Goal: Task Accomplishment & Management: Manage account settings

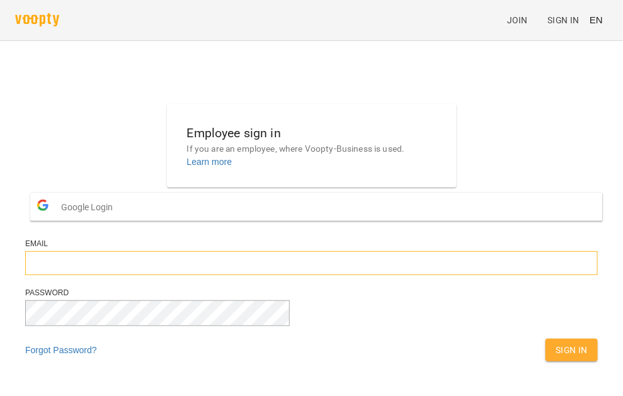
type input "**********"
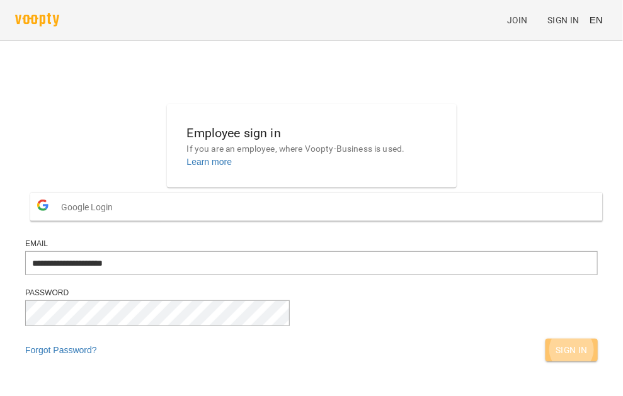
click at [555, 358] on span "Sign In" at bounding box center [571, 349] width 32 height 15
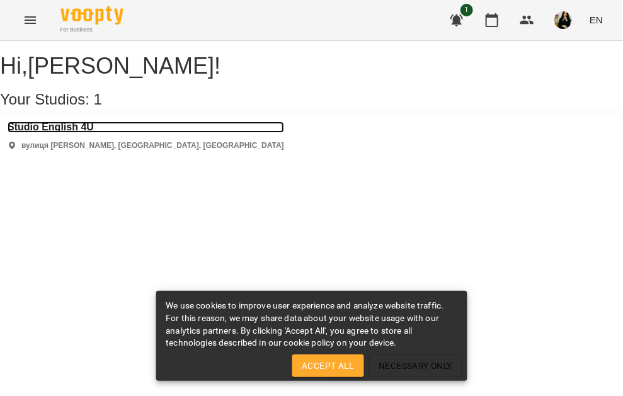
click at [72, 133] on h3 "Studio English 4U" at bounding box center [146, 126] width 276 height 11
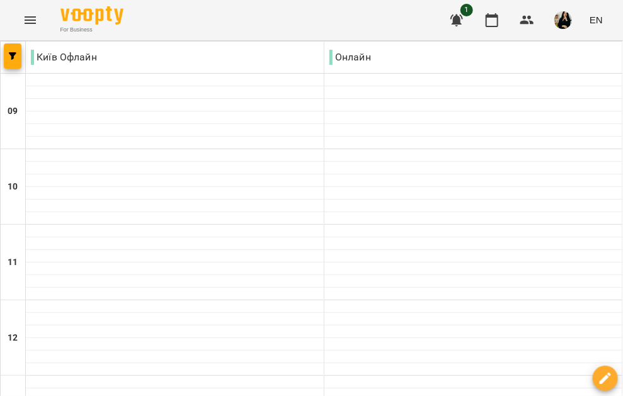
scroll to position [667, 0]
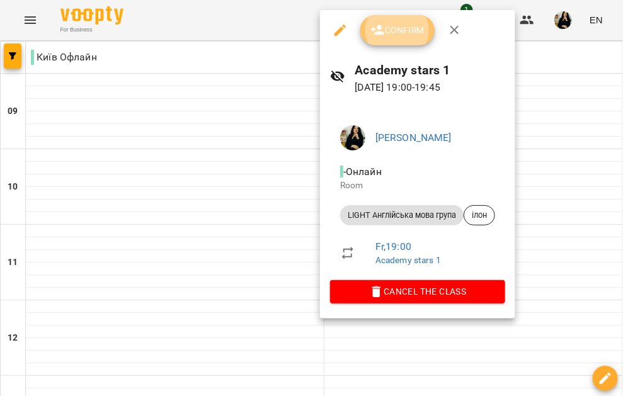
click at [395, 32] on span "Confirm" at bounding box center [397, 30] width 54 height 15
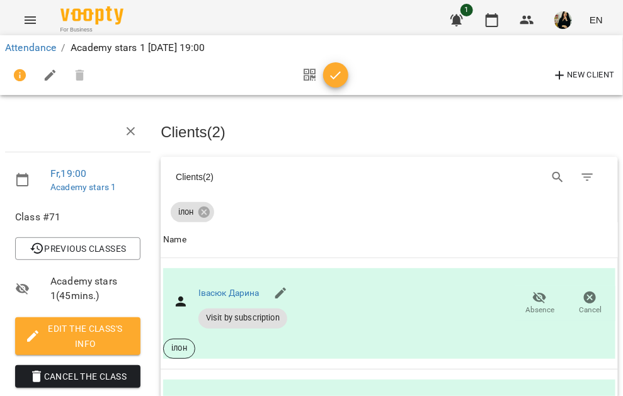
click at [339, 78] on icon "button" at bounding box center [335, 75] width 15 height 15
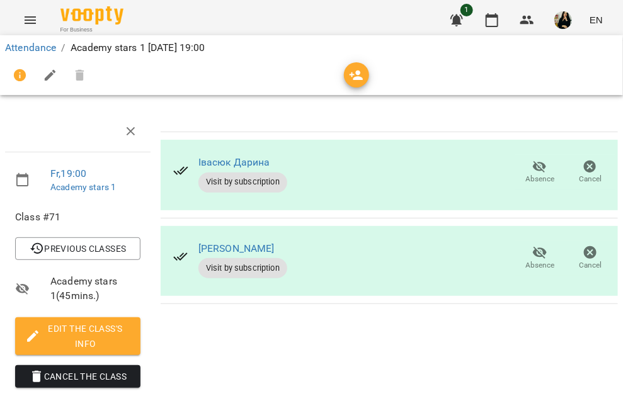
click at [48, 76] on icon "button" at bounding box center [50, 75] width 11 height 11
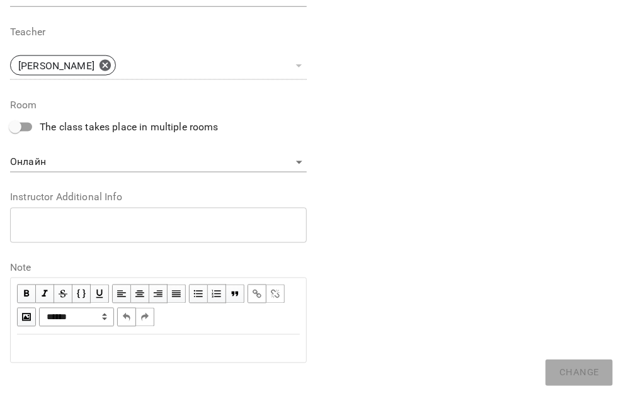
scroll to position [475, 0]
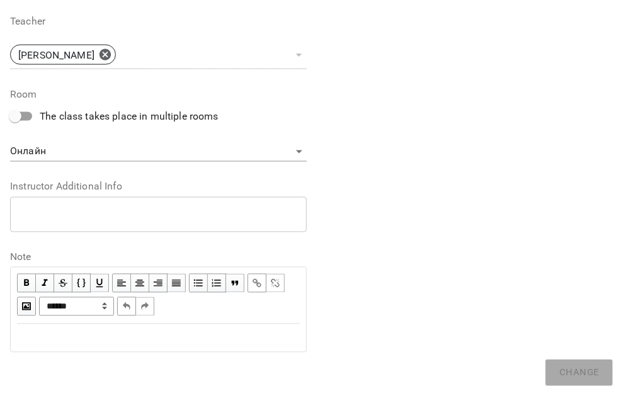
click at [111, 332] on div "Edit text" at bounding box center [158, 337] width 283 height 15
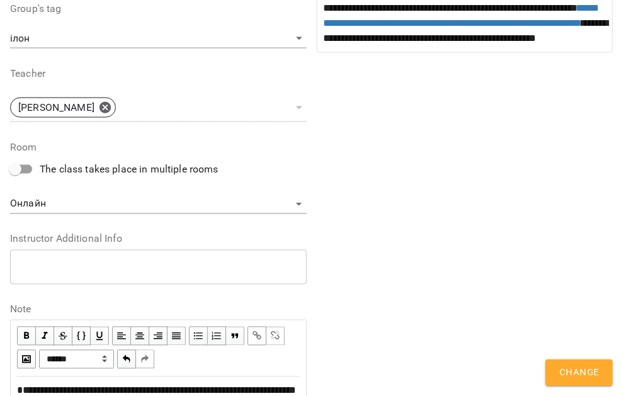
scroll to position [528, 0]
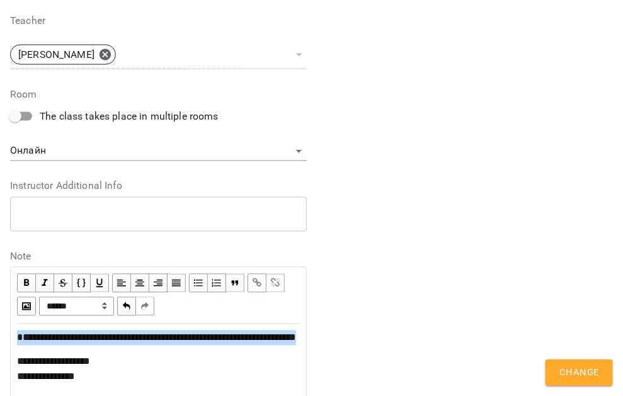
drag, startPoint x: 145, startPoint y: 355, endPoint x: -1, endPoint y: 330, distance: 148.2
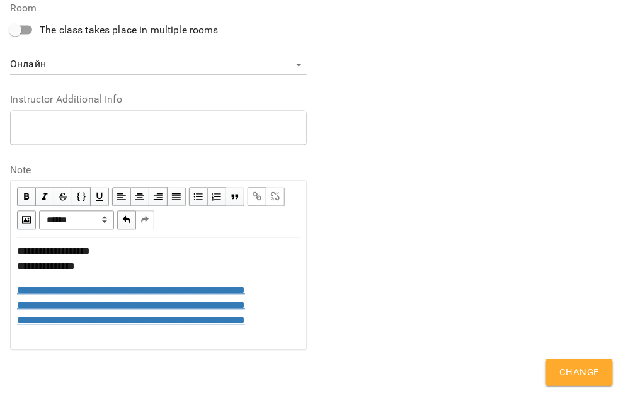
scroll to position [658, 0]
click at [590, 370] on span "Change" at bounding box center [579, 372] width 40 height 16
